Goal: Task Accomplishment & Management: Manage account settings

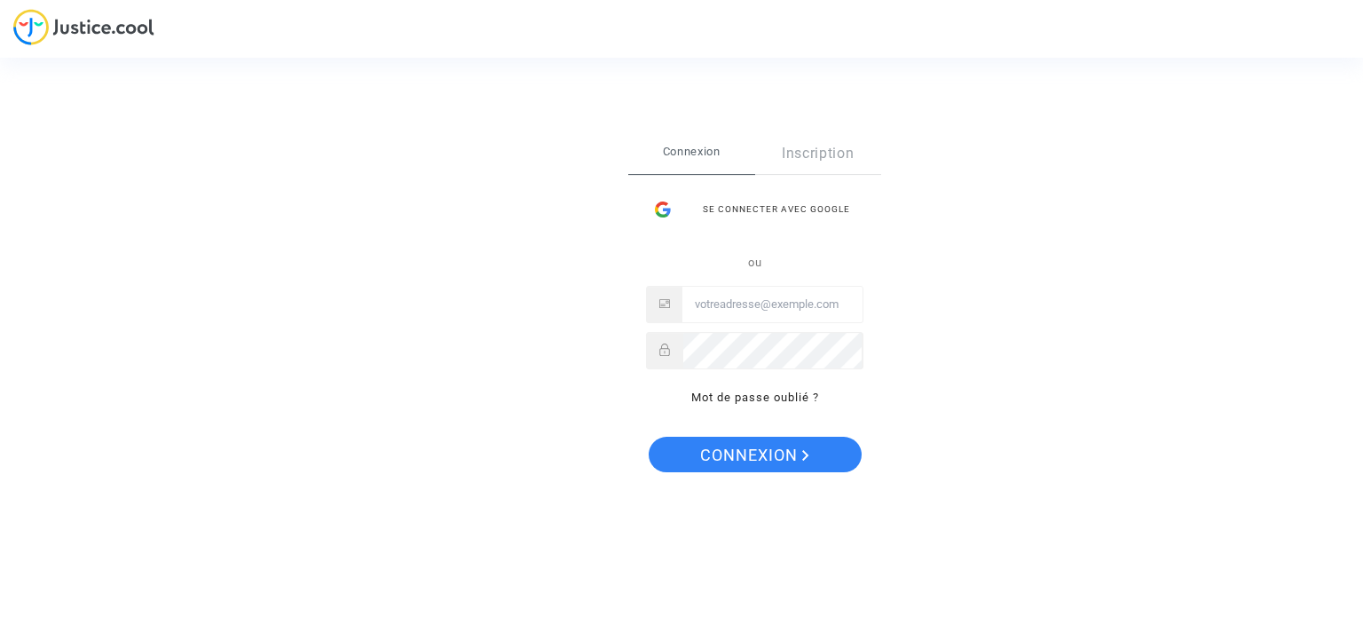
type input "fallet.sebastien@gmail.com"
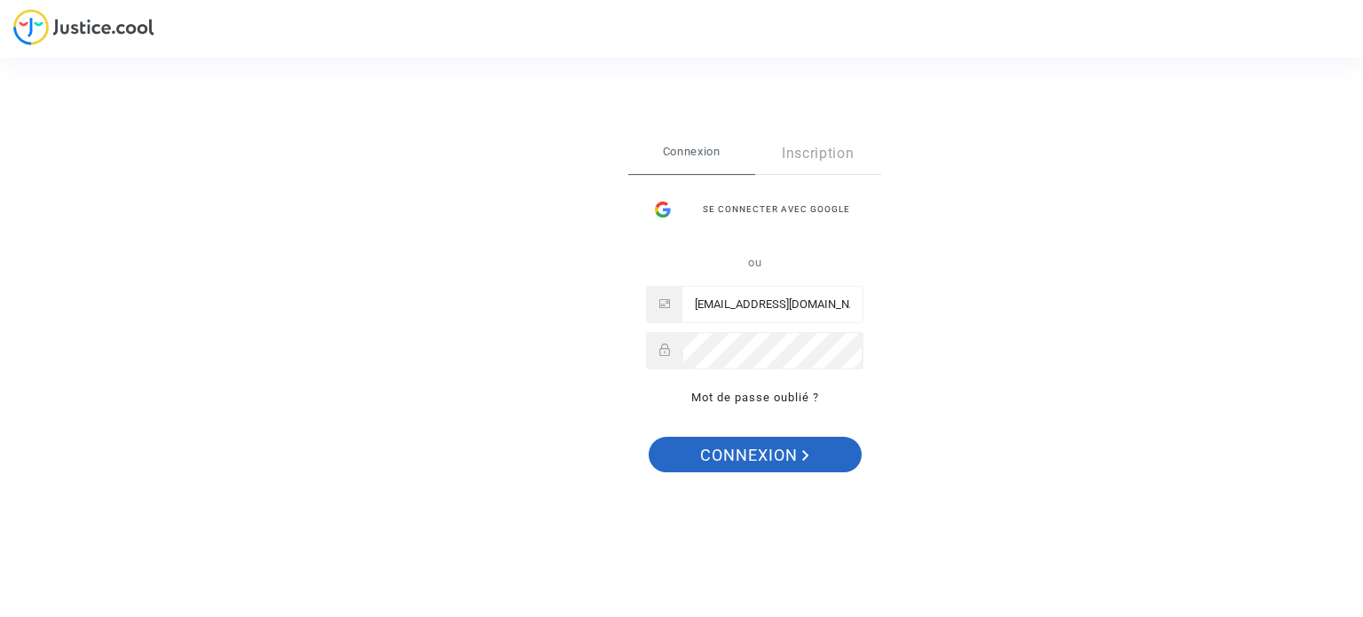
click at [731, 446] on span "Connexion" at bounding box center [754, 455] width 109 height 37
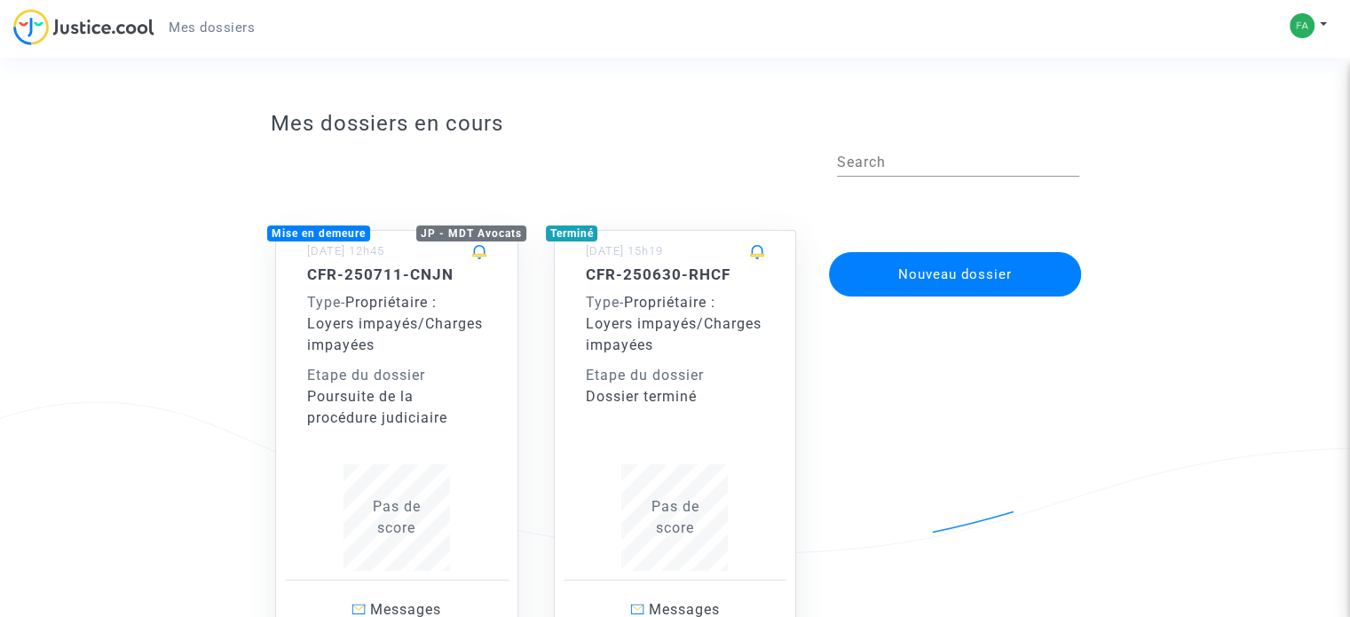
click at [399, 287] on div "CFR-250711-CNJN Type - Propriétaire : Loyers impayés/Charges impayées Etape du …" at bounding box center [396, 346] width 179 height 163
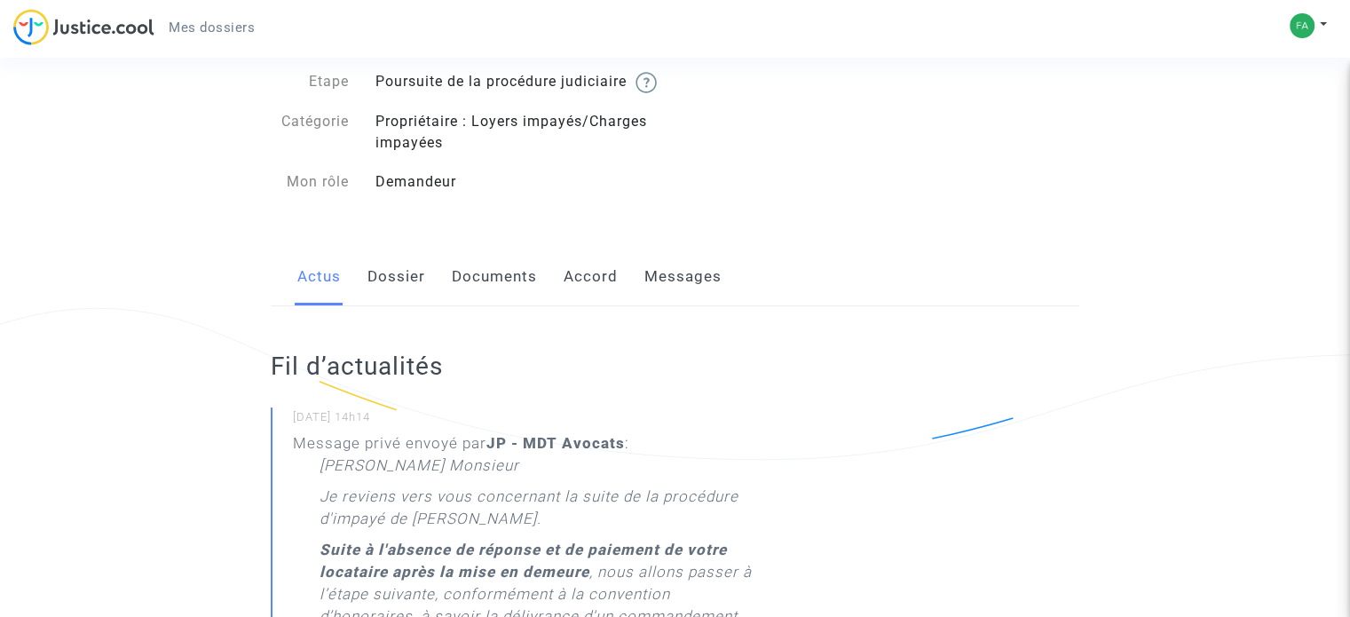
scroll to position [89, 0]
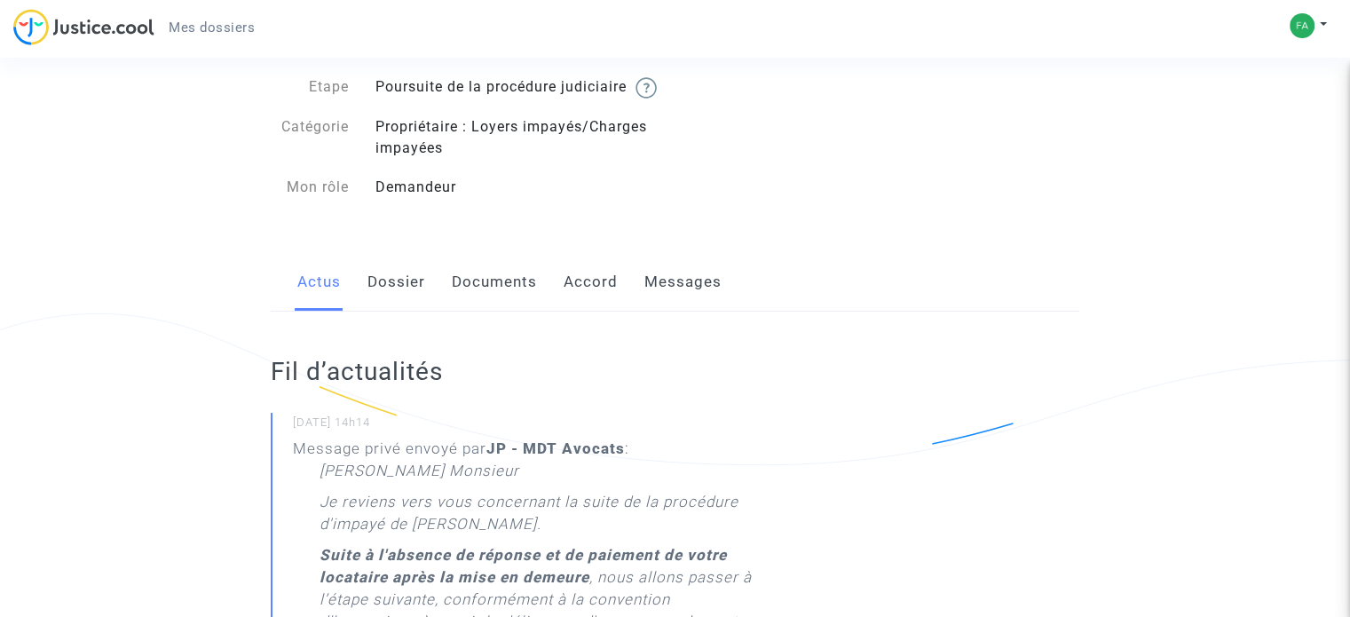
click at [678, 297] on link "Messages" at bounding box center [682, 282] width 77 height 59
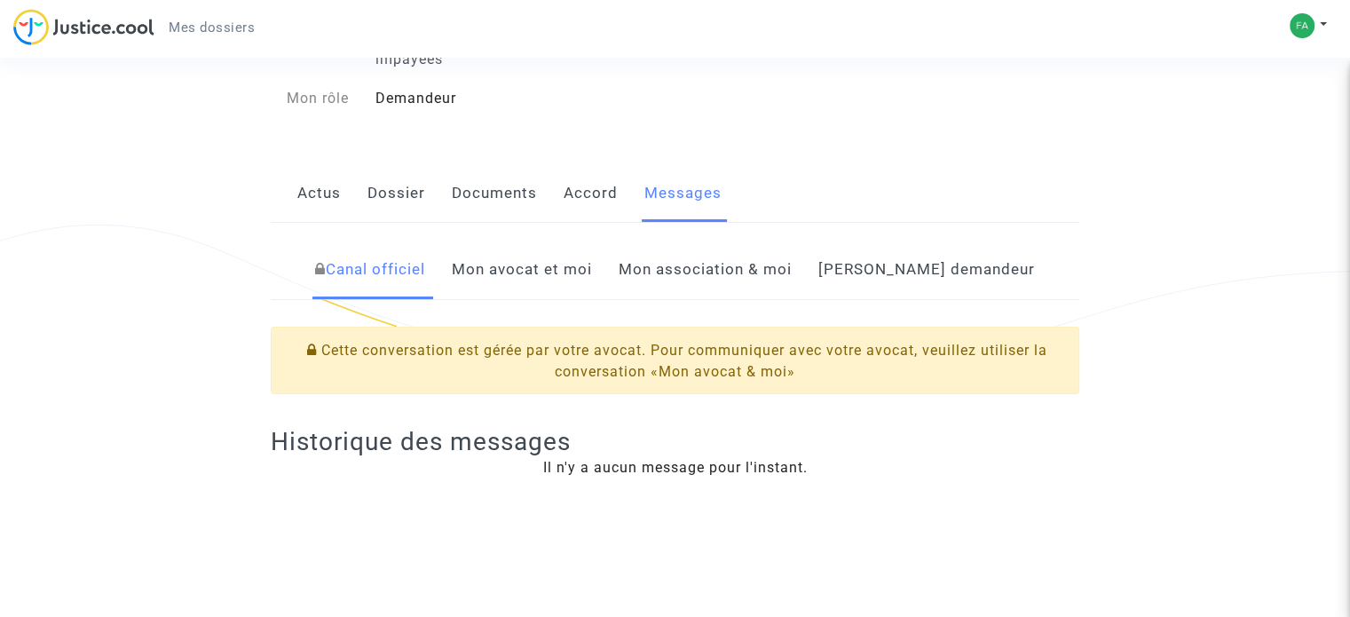
scroll to position [266, 0]
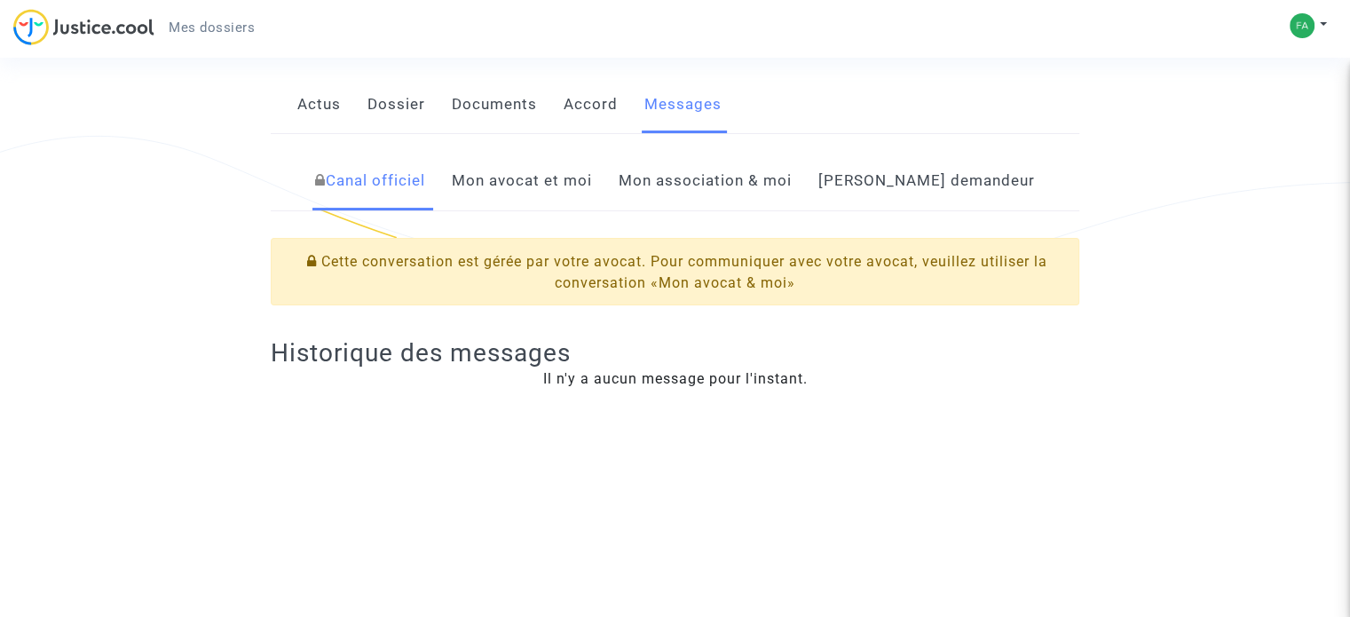
click at [541, 206] on link "Mon avocat et moi" at bounding box center [522, 181] width 140 height 59
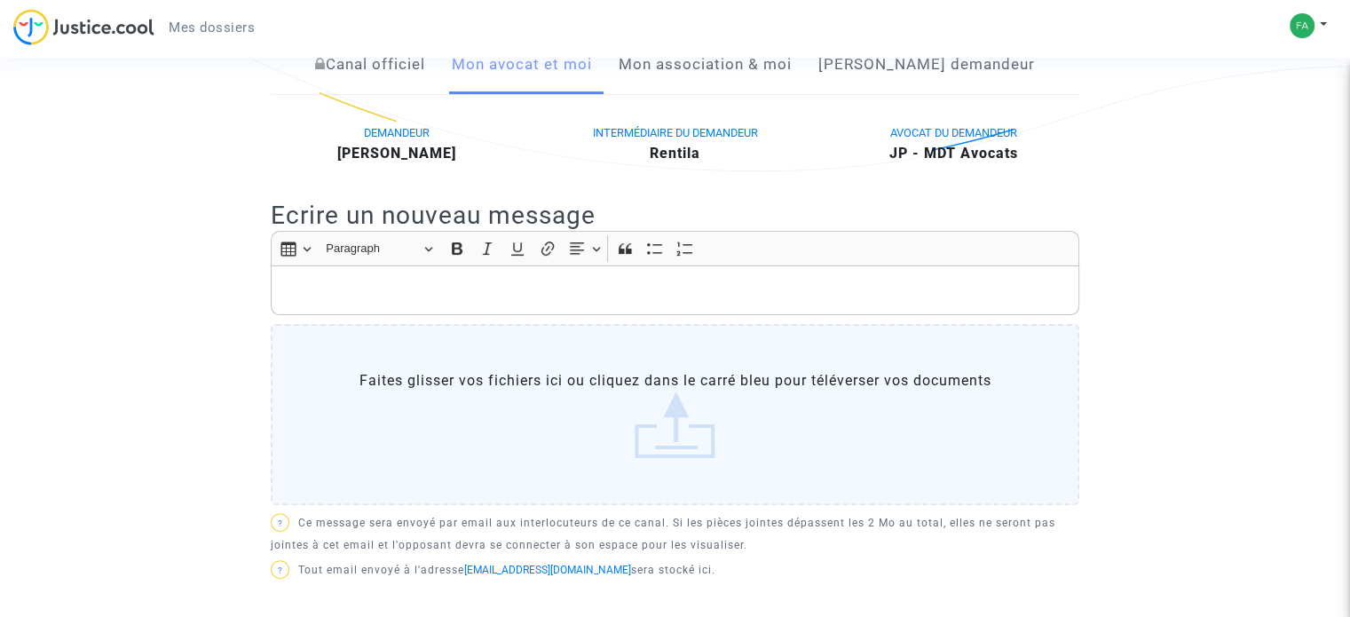
scroll to position [355, 0]
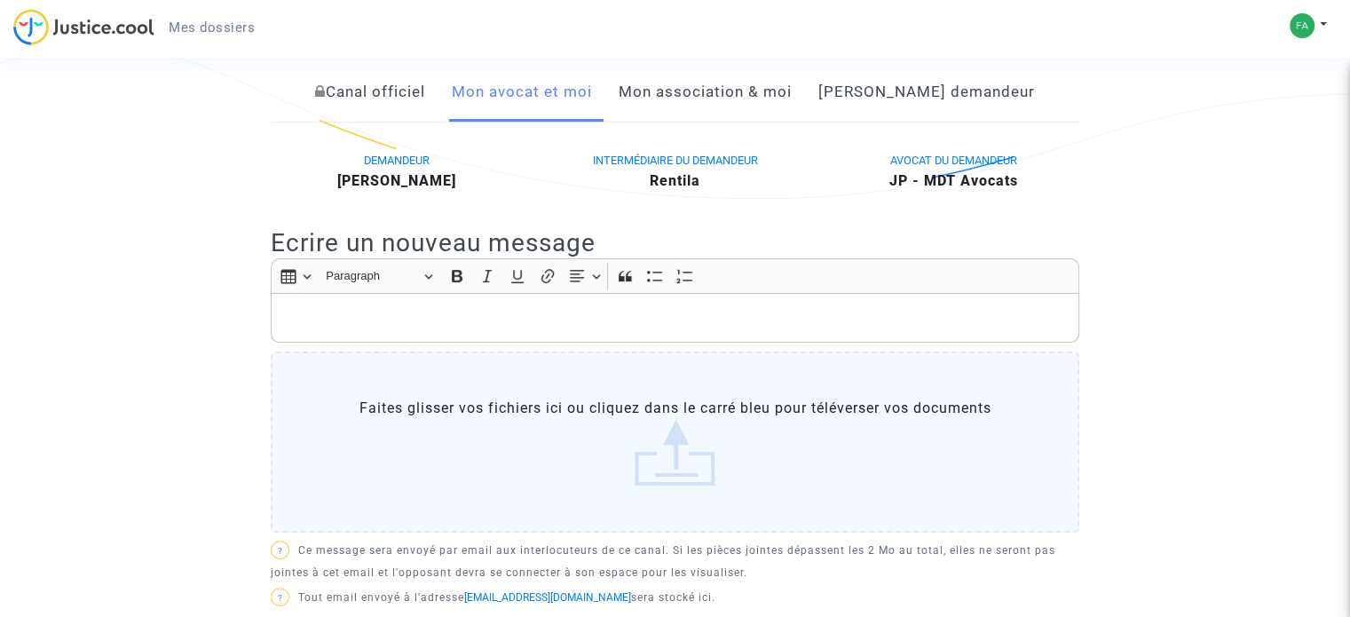
click at [761, 122] on link "Mon association & moi" at bounding box center [705, 92] width 173 height 59
click at [928, 103] on link "[PERSON_NAME] demandeur" at bounding box center [926, 92] width 217 height 59
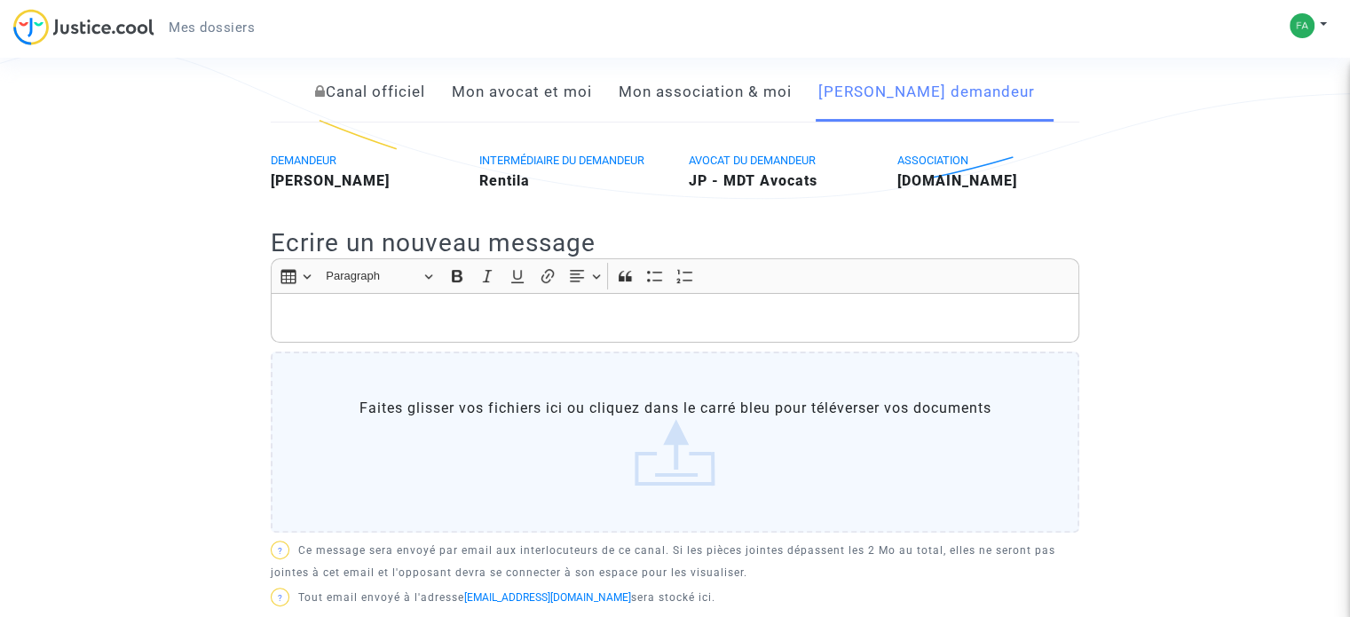
click at [394, 112] on link "Canal officiel" at bounding box center [370, 92] width 110 height 59
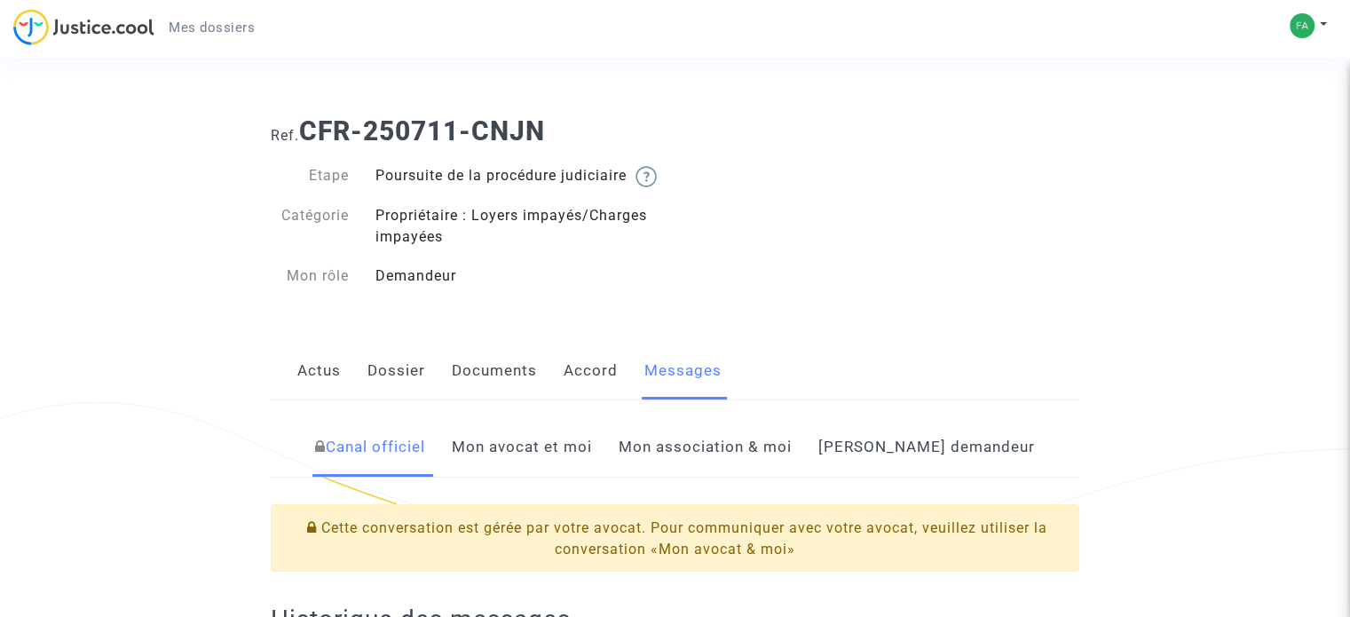
click at [305, 379] on link "Actus" at bounding box center [318, 371] width 43 height 59
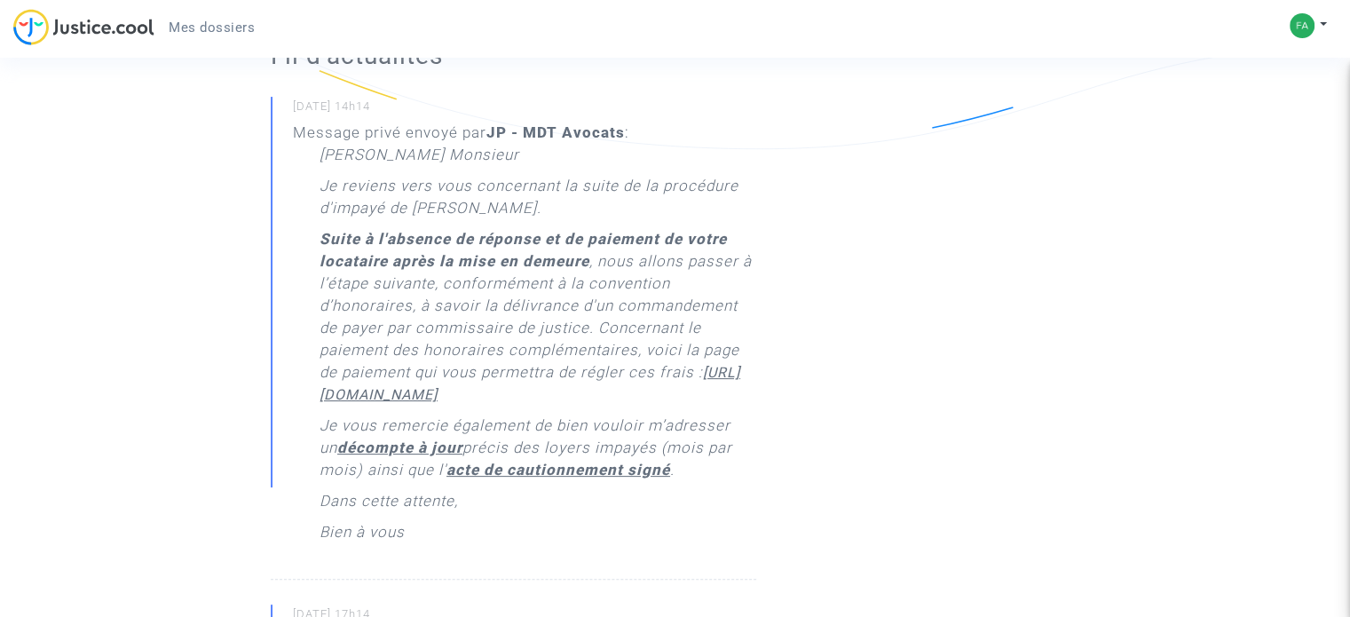
scroll to position [444, 0]
